Goal: Transaction & Acquisition: Subscribe to service/newsletter

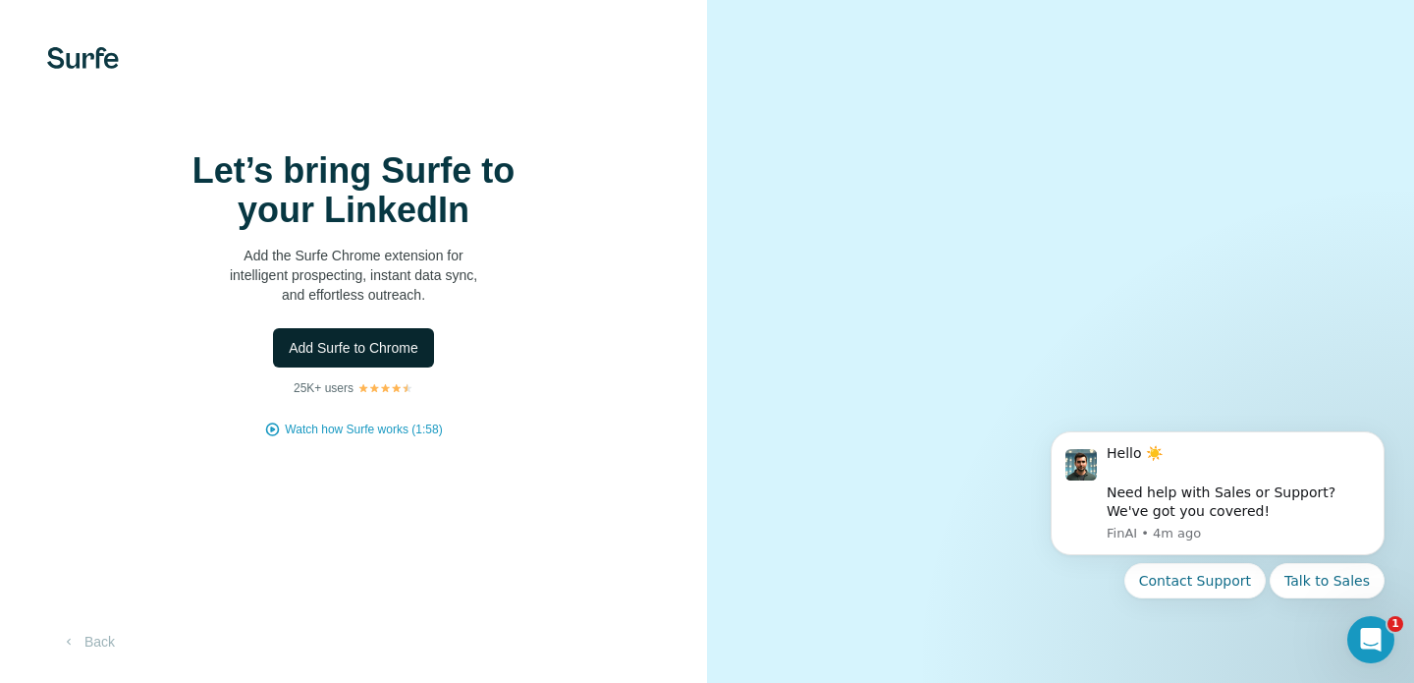
click at [340, 357] on span "Add Surfe to Chrome" at bounding box center [354, 348] width 130 height 20
click at [91, 638] on button "Back" at bounding box center [88, 641] width 82 height 35
click at [394, 338] on span "Add Surfe to Chrome" at bounding box center [354, 348] width 130 height 20
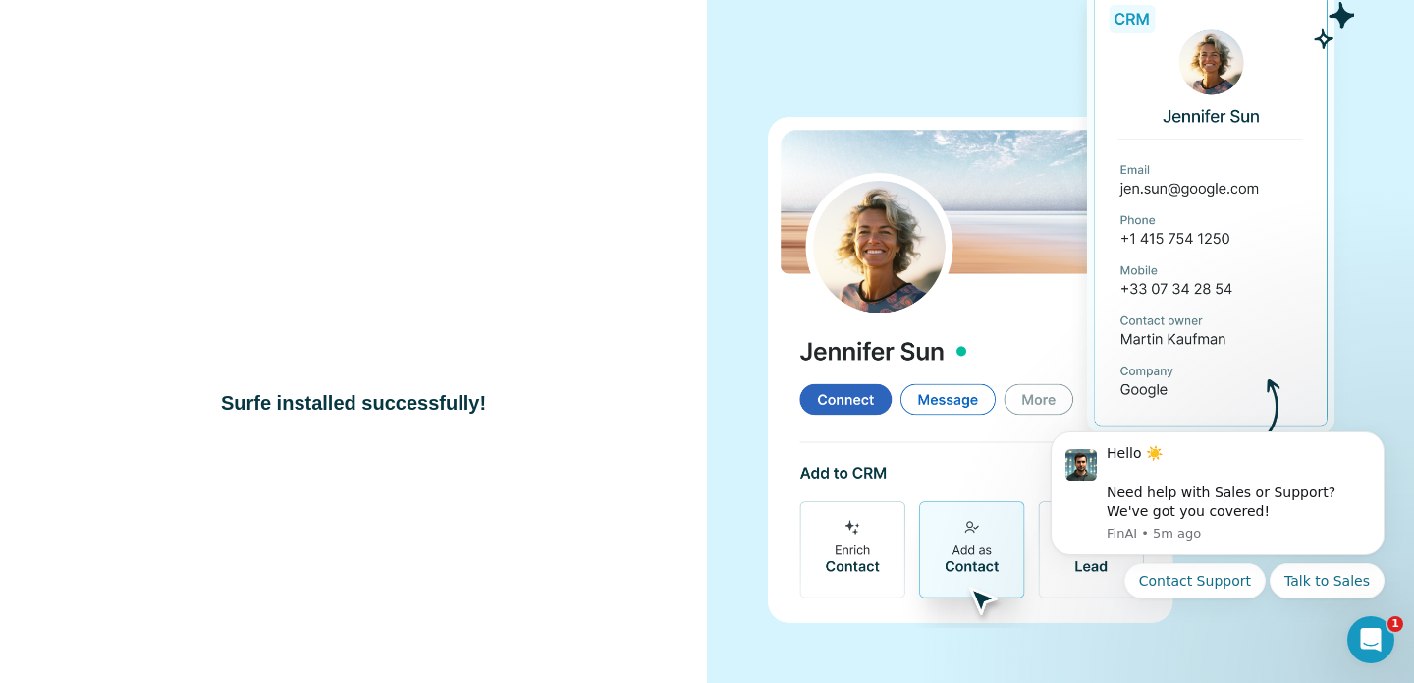
scroll to position [79, 0]
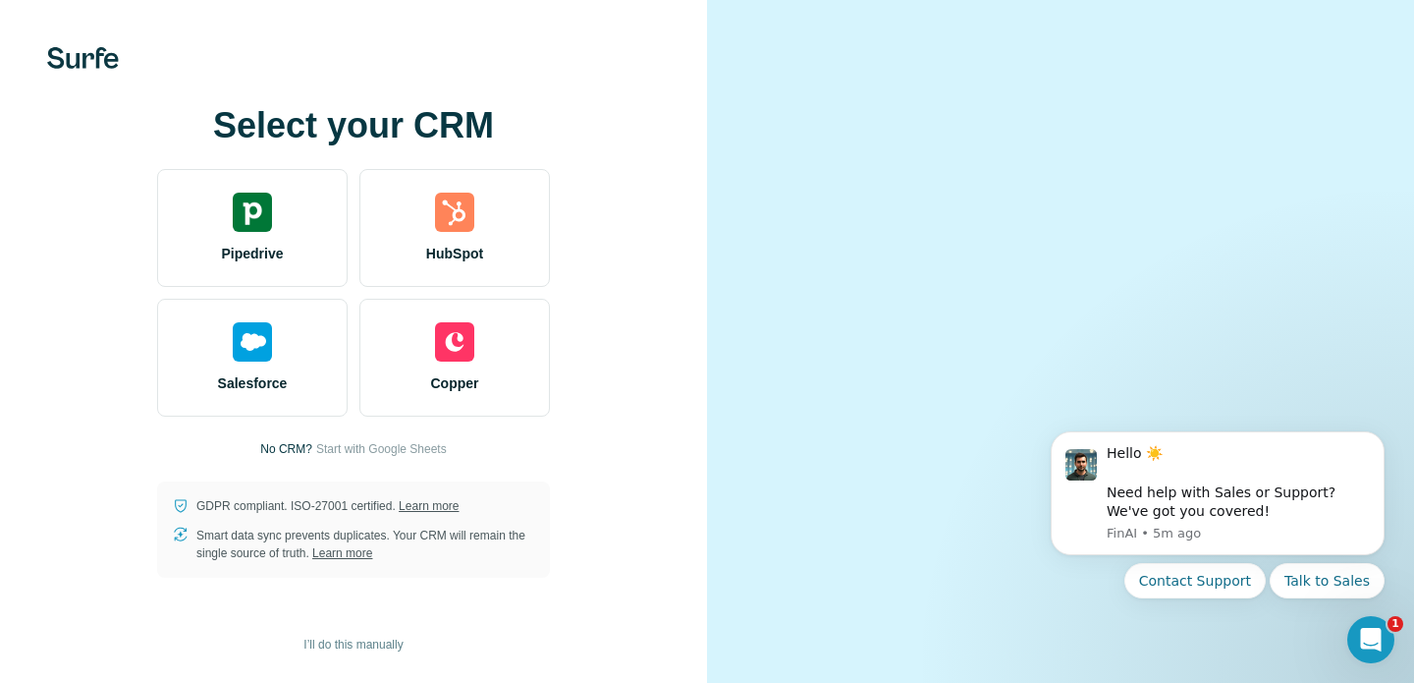
click at [995, 491] on video at bounding box center [1060, 341] width 597 height 299
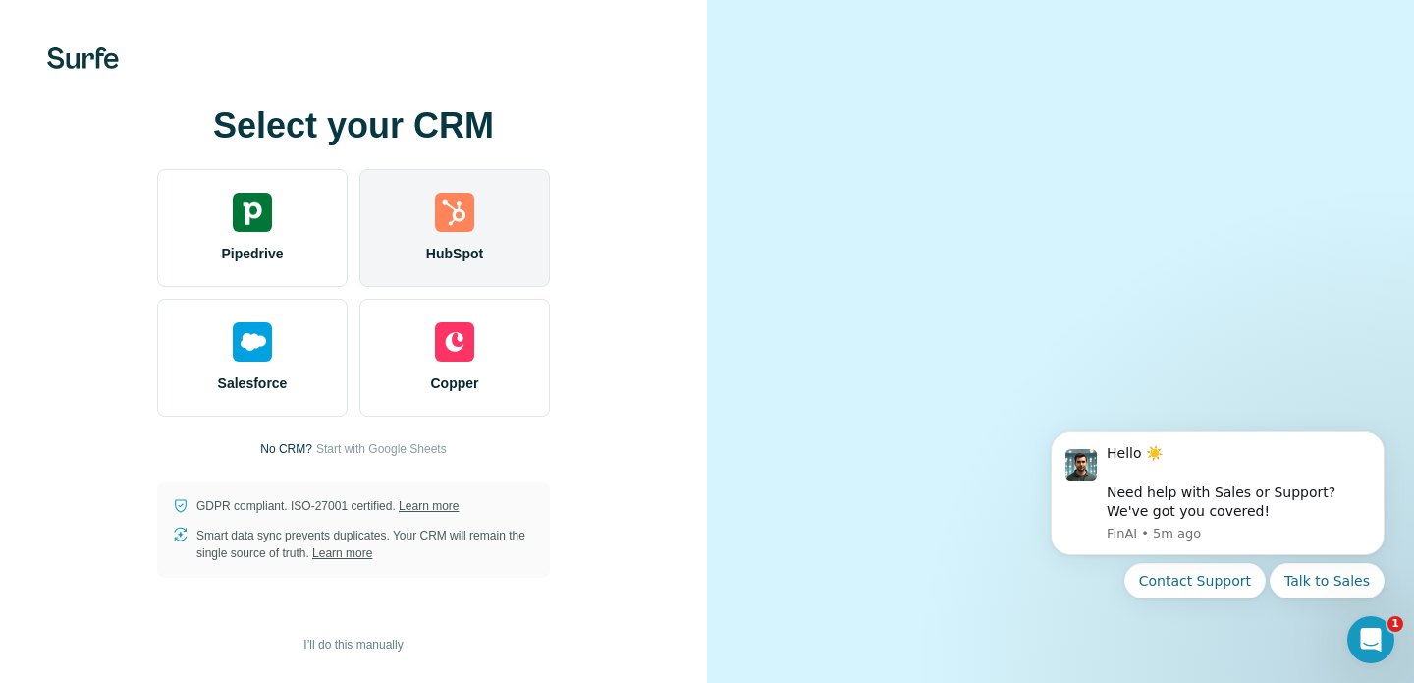
scroll to position [0, 0]
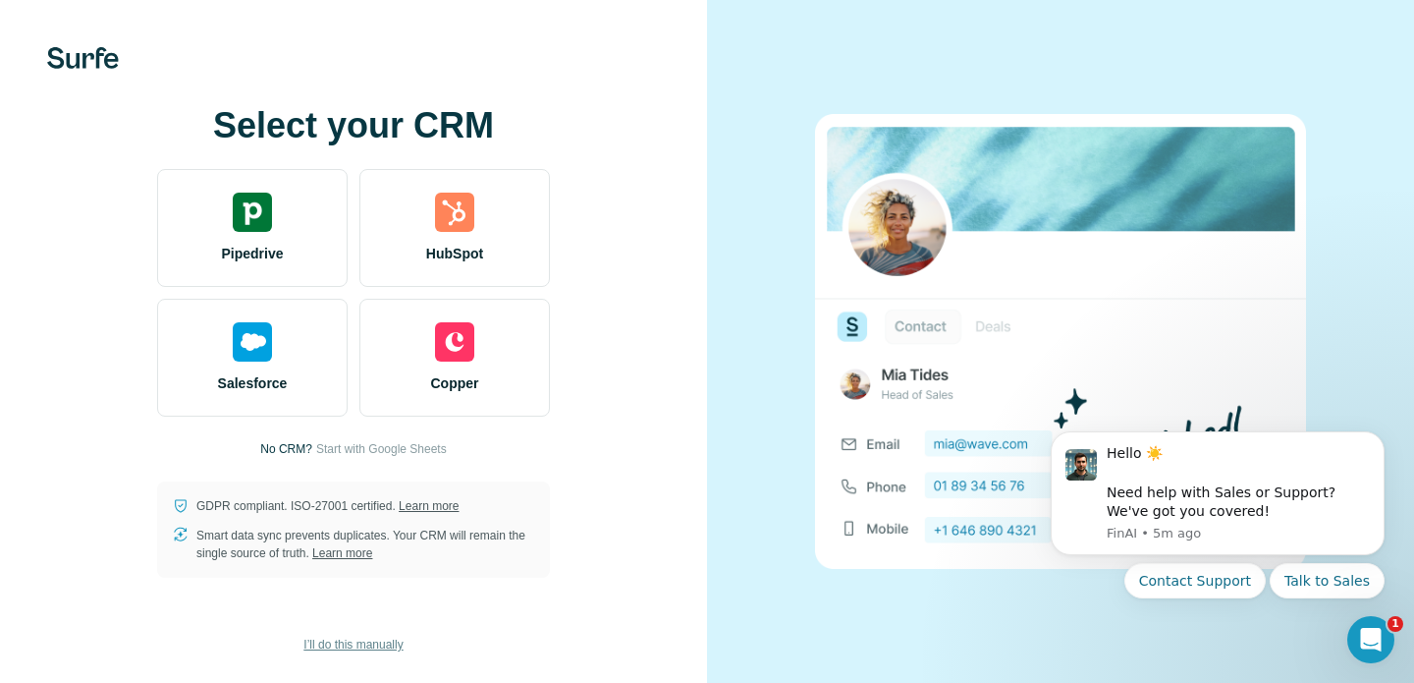
click at [354, 634] on button "I’ll do this manually" at bounding box center [353, 644] width 127 height 29
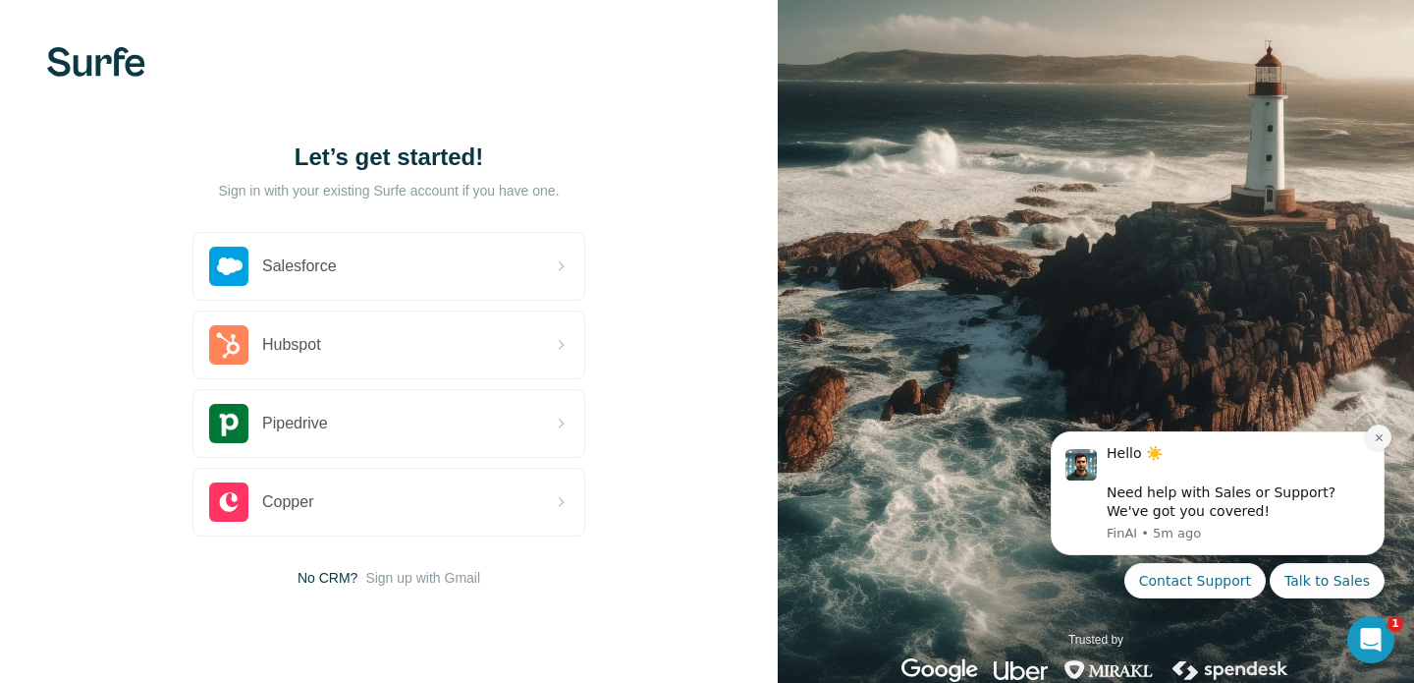
click at [1375, 433] on icon "Dismiss notification" at bounding box center [1379, 437] width 11 height 11
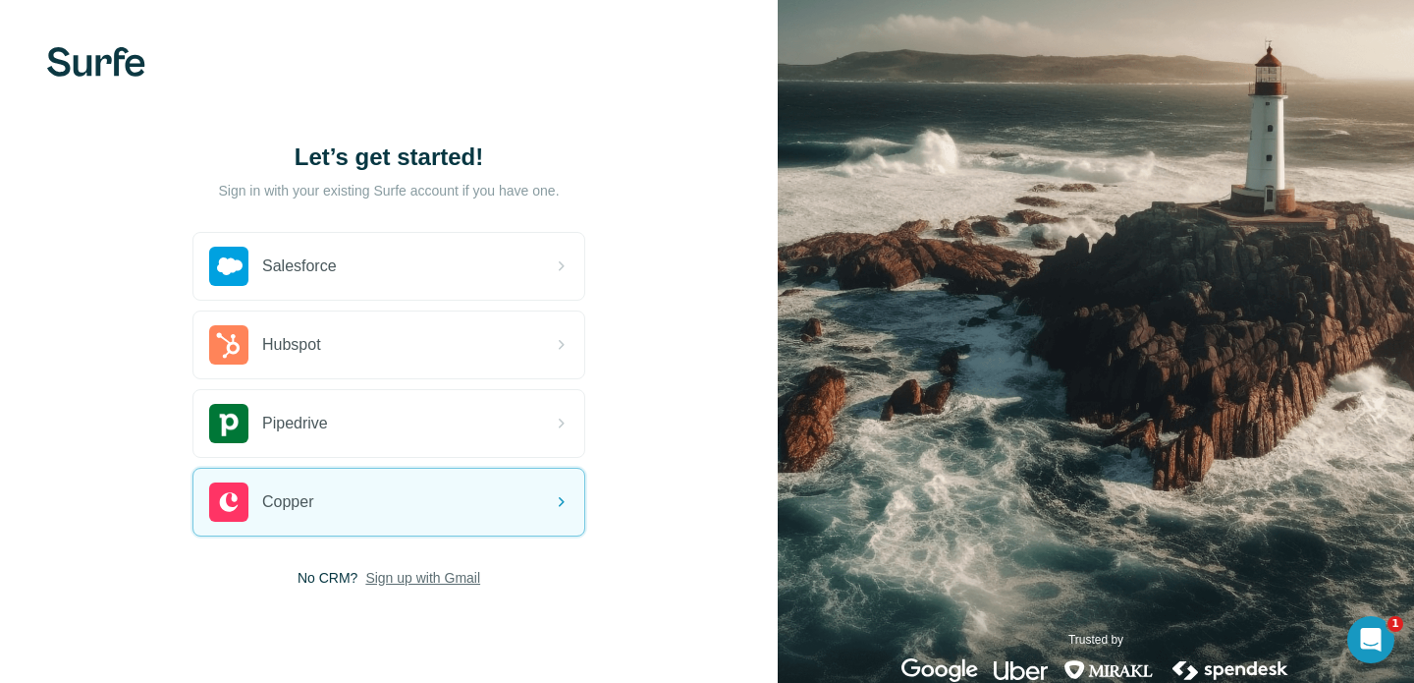
click at [432, 579] on span "Sign up with Gmail" at bounding box center [422, 578] width 115 height 20
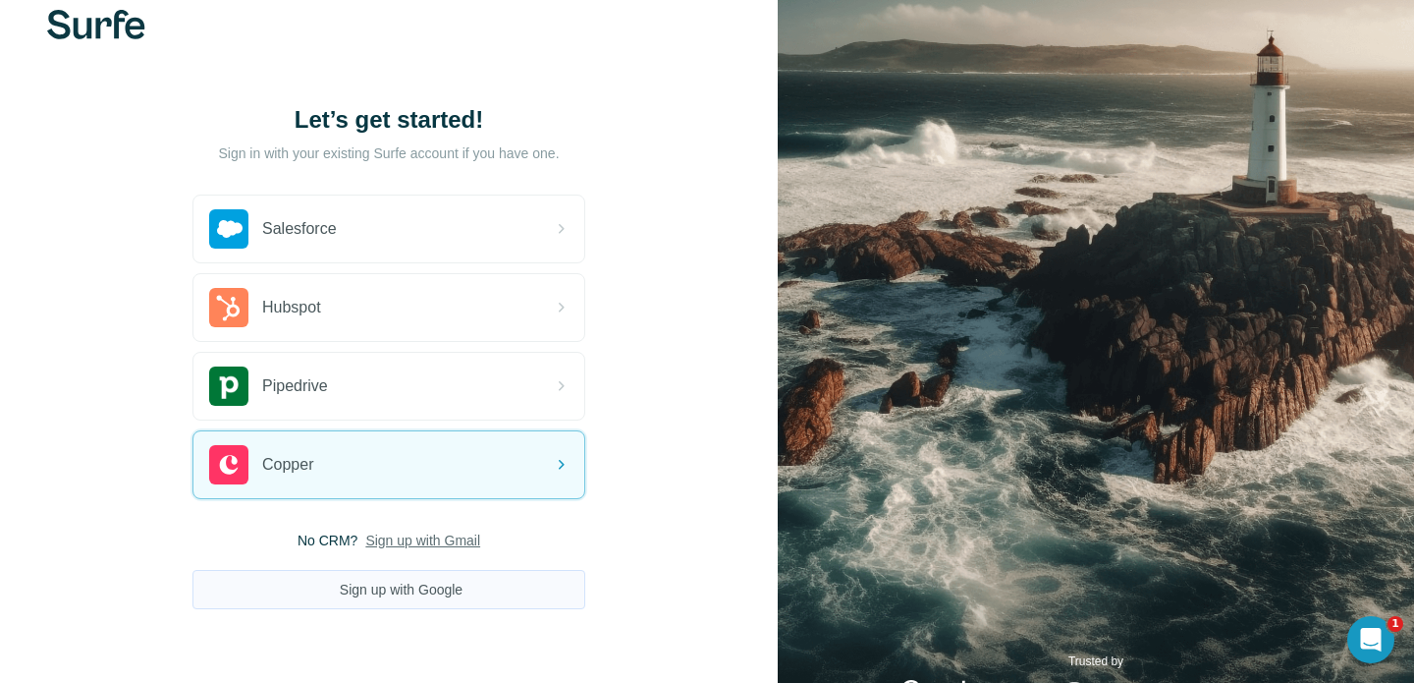
scroll to position [105, 0]
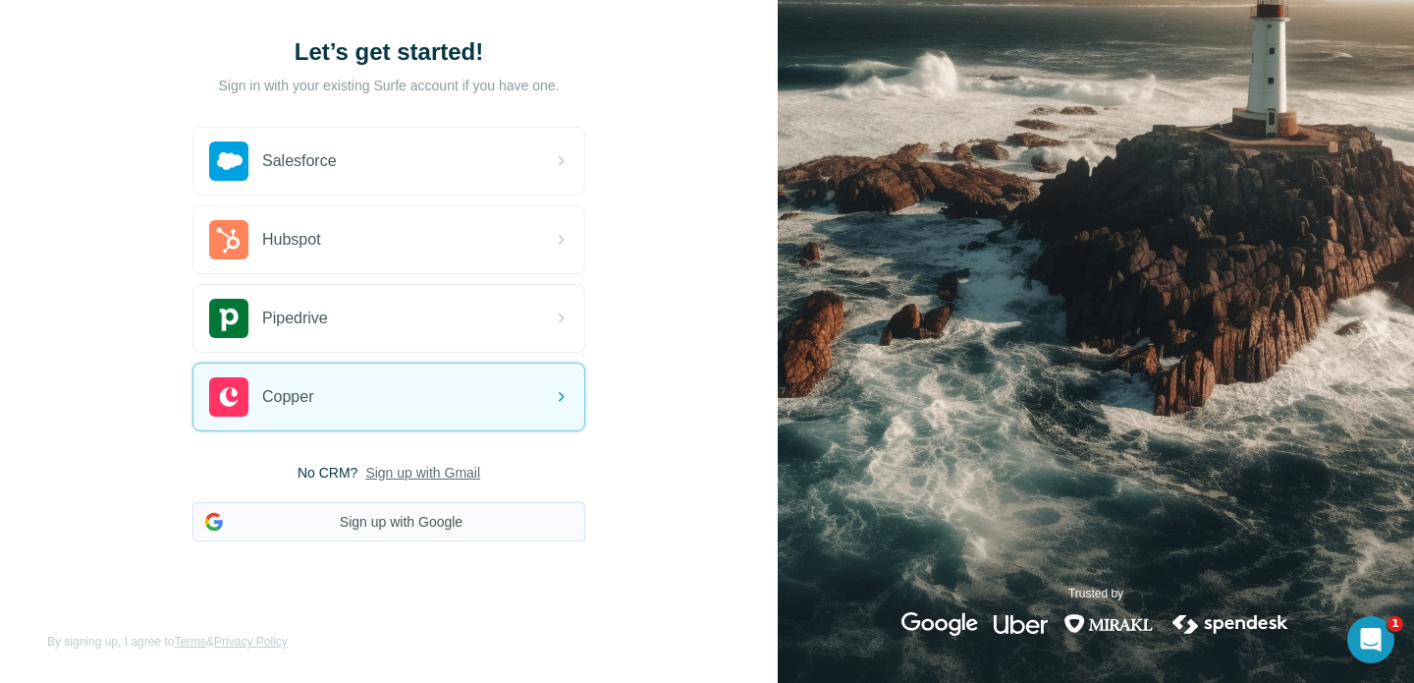
click at [381, 526] on button "Sign up with Google" at bounding box center [388, 521] width 393 height 39
